Goal: Find specific page/section: Find specific page/section

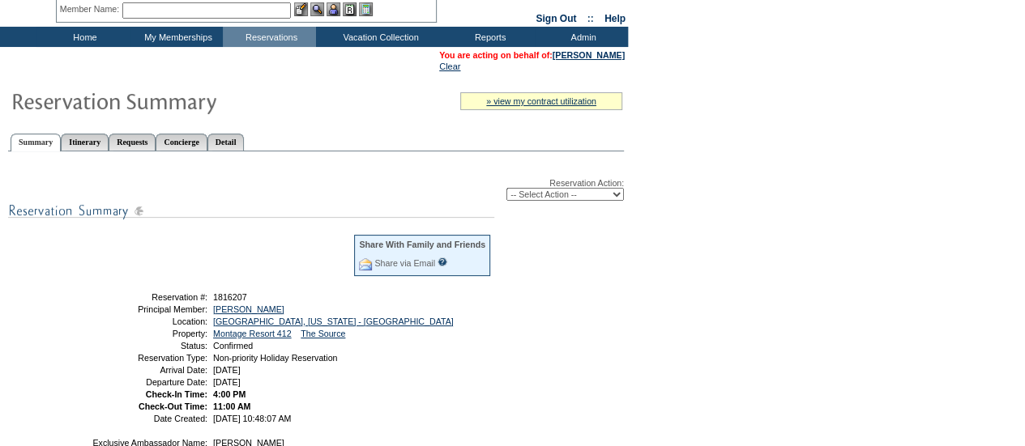
scroll to position [61, 0]
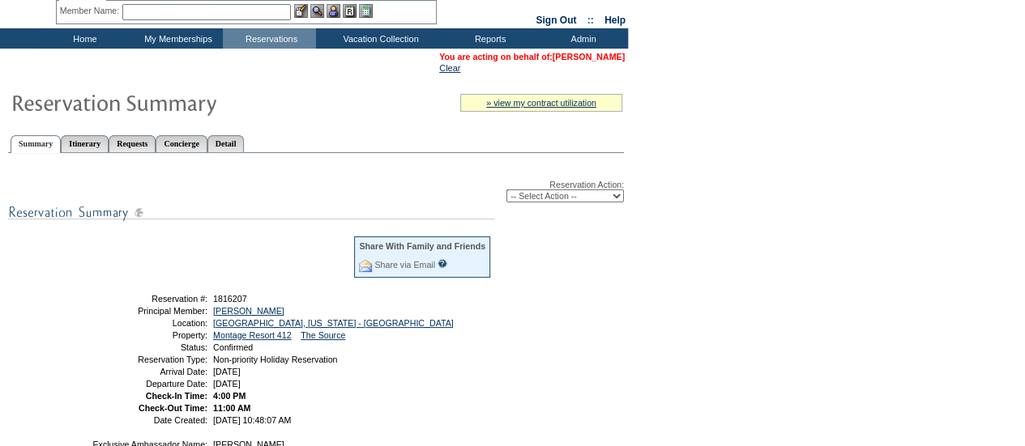
click at [582, 59] on link "[PERSON_NAME]" at bounding box center [588, 57] width 72 height 10
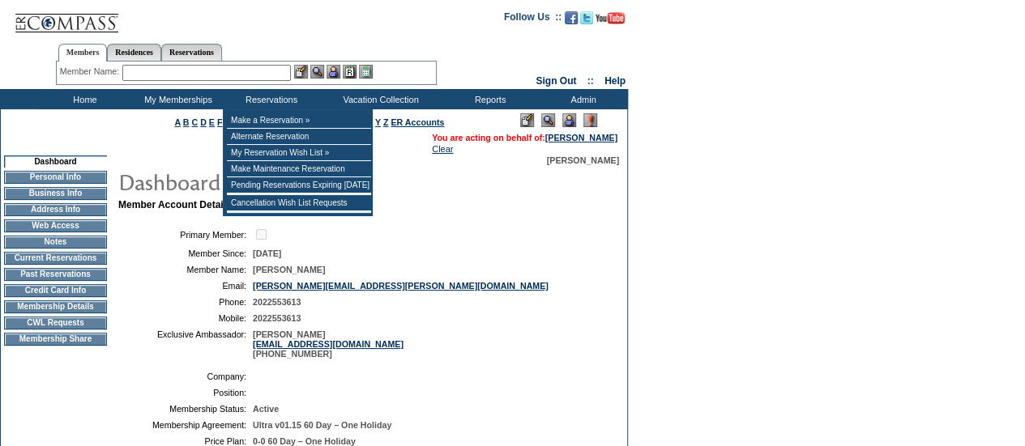
click at [241, 75] on input "text" at bounding box center [206, 73] width 168 height 16
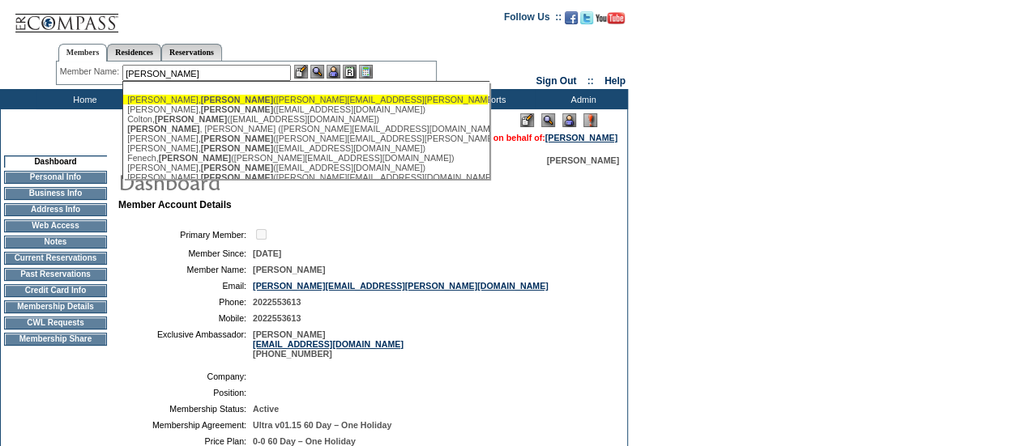
drag, startPoint x: 192, startPoint y: 73, endPoint x: 45, endPoint y: 98, distance: 149.6
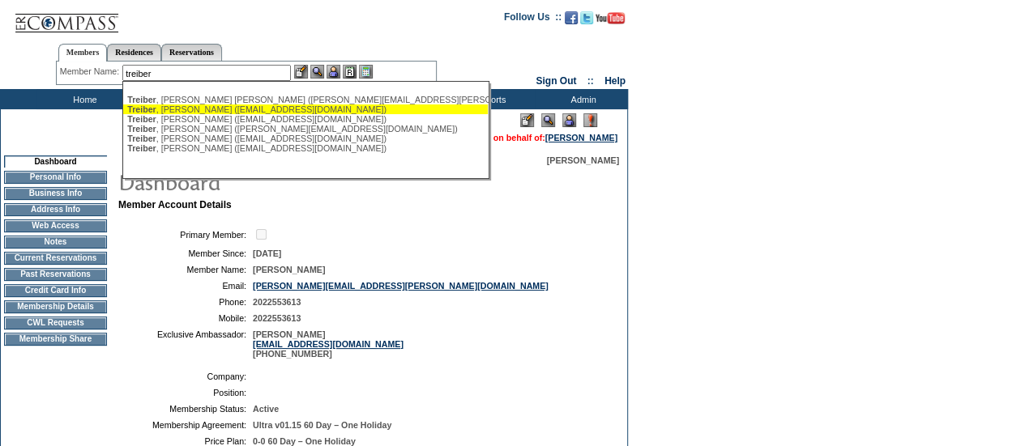
click at [218, 106] on div "Treiber , Craig (ctreibs@hotmail.com)" at bounding box center [305, 109] width 356 height 10
type input "Treiber, Craig (ctreibs@hotmail.com)"
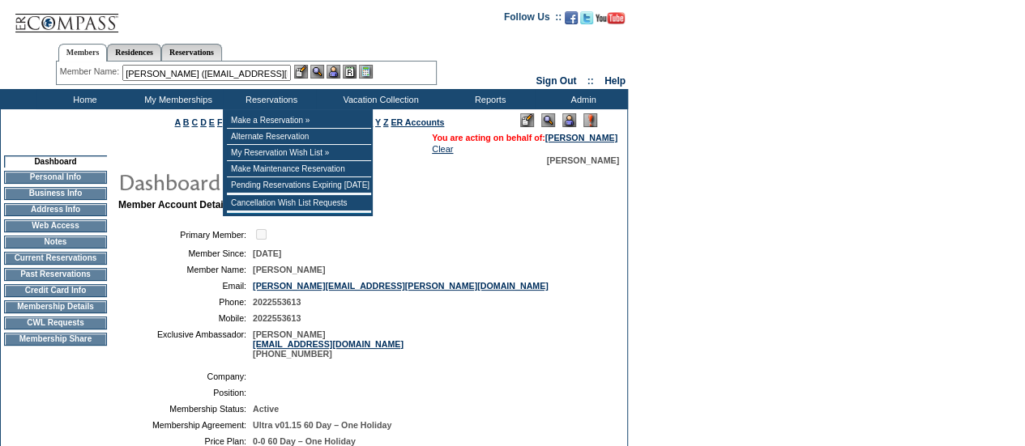
click at [337, 70] on img at bounding box center [333, 72] width 14 height 14
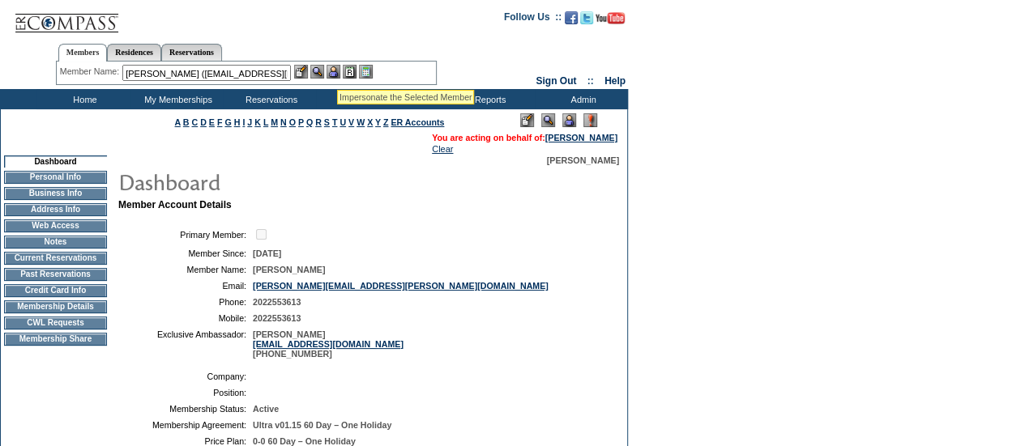
click at [319, 70] on img at bounding box center [317, 72] width 14 height 14
